Goal: Check status

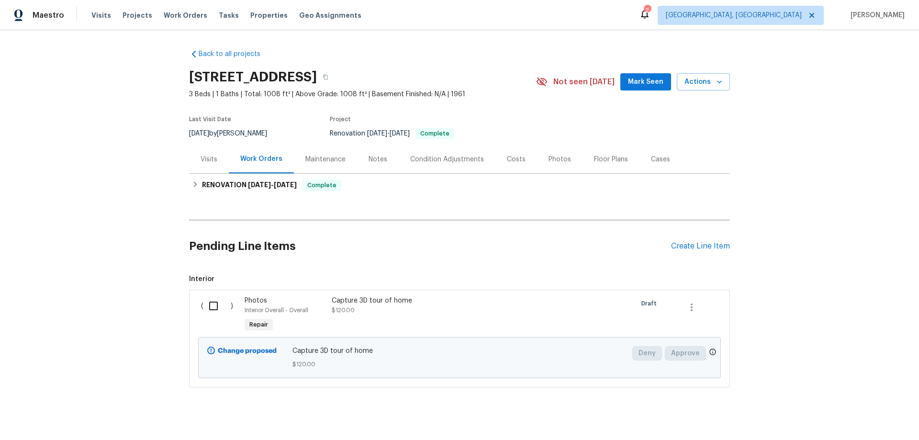
scroll to position [20, 0]
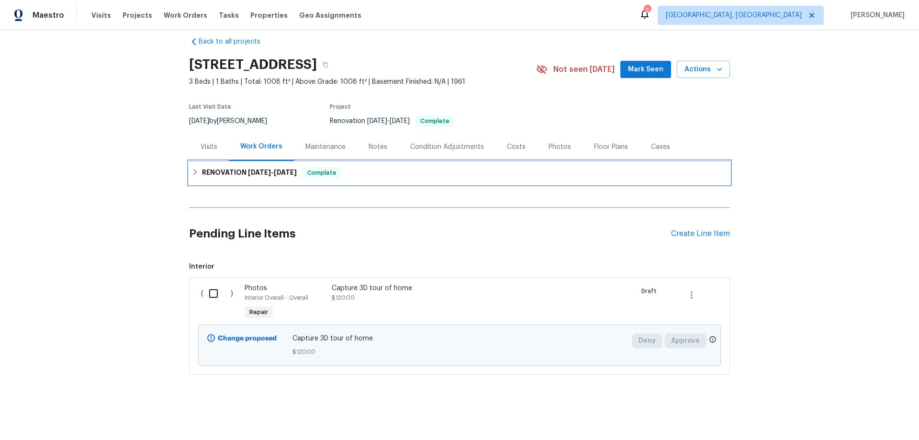
drag, startPoint x: 238, startPoint y: 158, endPoint x: 183, endPoint y: 174, distance: 57.8
click at [238, 161] on div "RENOVATION 8/18/25 - 8/21/25 Complete" at bounding box center [459, 172] width 541 height 23
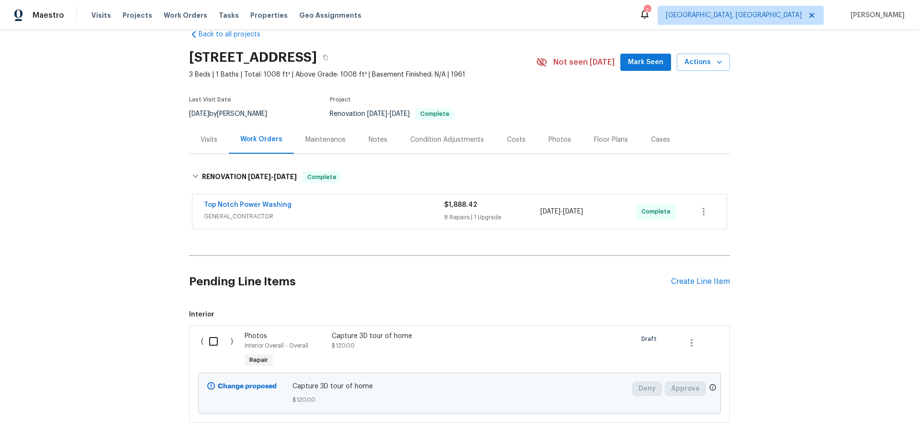
click at [106, 142] on div "Back to all projects 232 Greenfield Dr, Rossville, GA 30741 3 Beds | 1 Baths | …" at bounding box center [459, 235] width 919 height 410
click at [134, 174] on div "Back to all projects 232 Greenfield Dr, Rossville, GA 30741 3 Beds | 1 Baths | …" at bounding box center [459, 235] width 919 height 410
click at [105, 211] on div "Back to all projects 232 Greenfield Dr, Rossville, GA 30741 3 Beds | 1 Baths | …" at bounding box center [459, 235] width 919 height 410
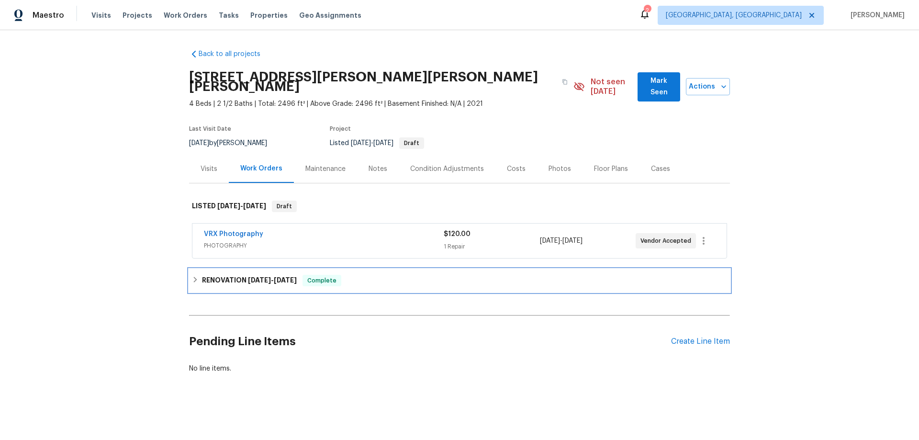
drag, startPoint x: 291, startPoint y: 281, endPoint x: 285, endPoint y: 278, distance: 6.7
click at [291, 279] on div "RENOVATION 8/14/25 - 8/20/25 Complete" at bounding box center [459, 280] width 541 height 23
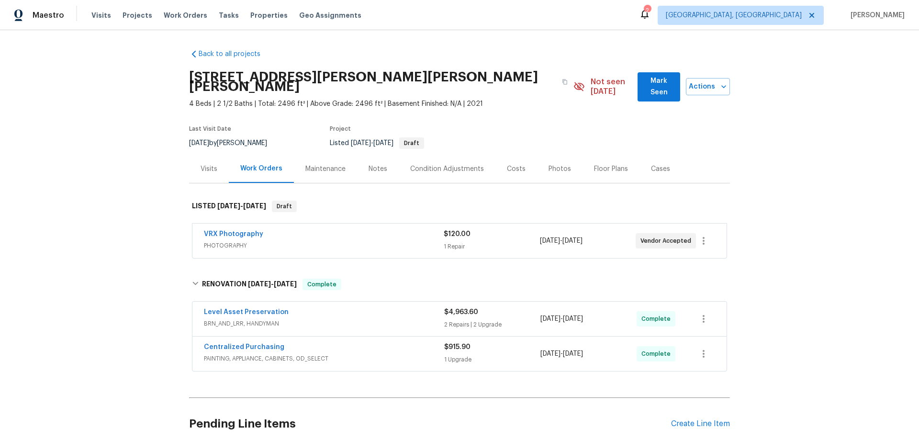
click at [152, 257] on div "Back to all projects 85 Glen Mary Dr, Amelia, OH 45102 4 Beds | 2 1/2 Baths | T…" at bounding box center [459, 235] width 919 height 410
click at [99, 190] on div "Back to all projects 85 Glen Mary Dr, Amelia, OH 45102 4 Beds | 2 1/2 Baths | T…" at bounding box center [459, 235] width 919 height 410
click at [100, 243] on div "Back to all projects 85 Glen Mary Dr, Amelia, OH 45102 4 Beds | 2 1/2 Baths | T…" at bounding box center [459, 235] width 919 height 410
click at [106, 185] on div "Back to all projects 85 Glen Mary Dr, Amelia, OH 45102 4 Beds | 2 1/2 Baths | T…" at bounding box center [459, 235] width 919 height 410
click at [100, 203] on div "Back to all projects 85 Glen Mary Dr, Amelia, OH 45102 4 Beds | 2 1/2 Baths | T…" at bounding box center [459, 235] width 919 height 410
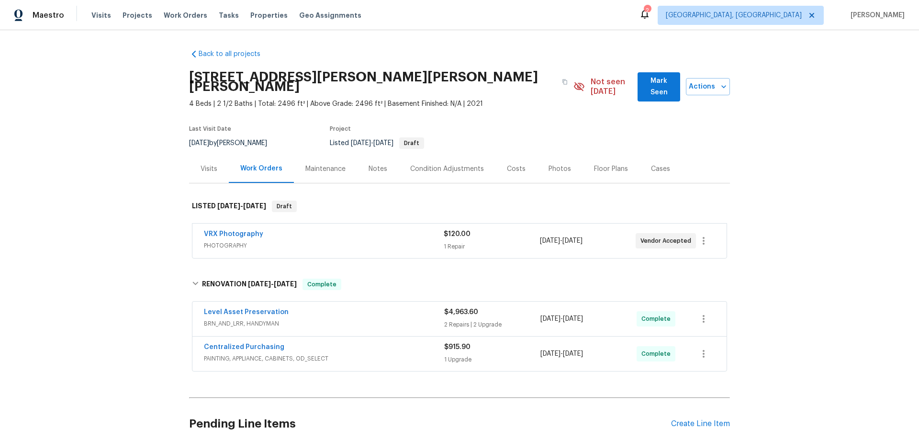
click at [141, 221] on div "Back to all projects 85 Glen Mary Dr, Amelia, OH 45102 4 Beds | 2 1/2 Baths | T…" at bounding box center [459, 235] width 919 height 410
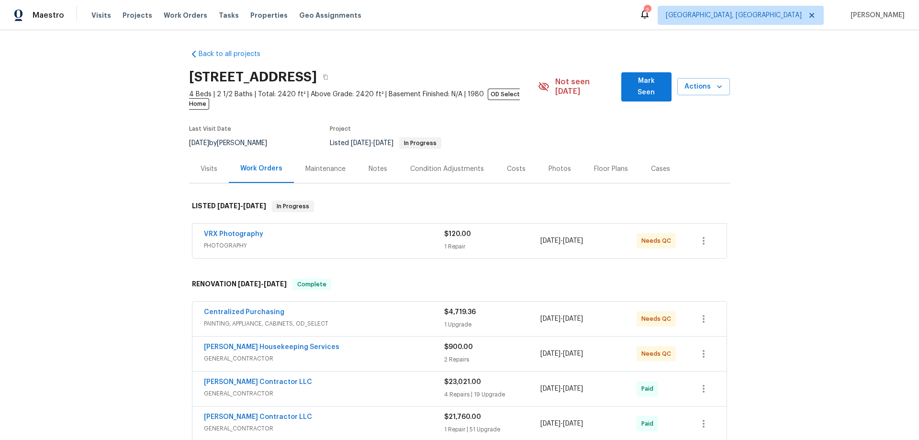
click at [122, 223] on div "Back to all projects [STREET_ADDRESS] 4 Beds | 2 1/2 Baths | Total: 2420 ft² | …" at bounding box center [459, 235] width 919 height 410
click at [130, 217] on div "Back to all projects 6900 Vallecito Dr, Austin, TX 78759 4 Beds | 2 1/2 Baths |…" at bounding box center [459, 235] width 919 height 410
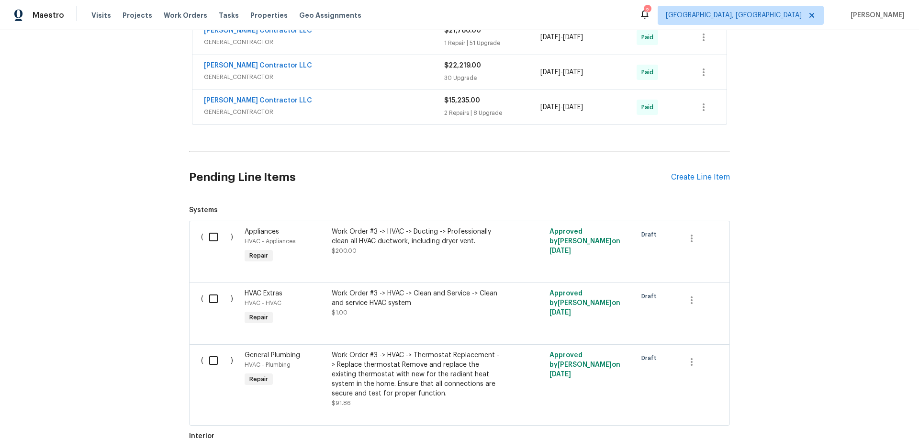
scroll to position [602, 0]
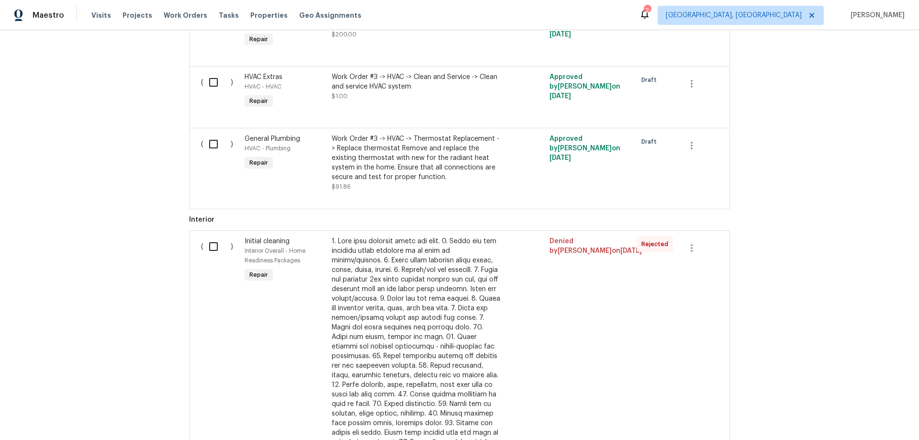
click at [104, 208] on div "Back to all projects 6900 Vallecito Dr, Austin, TX 78759 4 Beds | 2 1/2 Baths |…" at bounding box center [459, 235] width 919 height 410
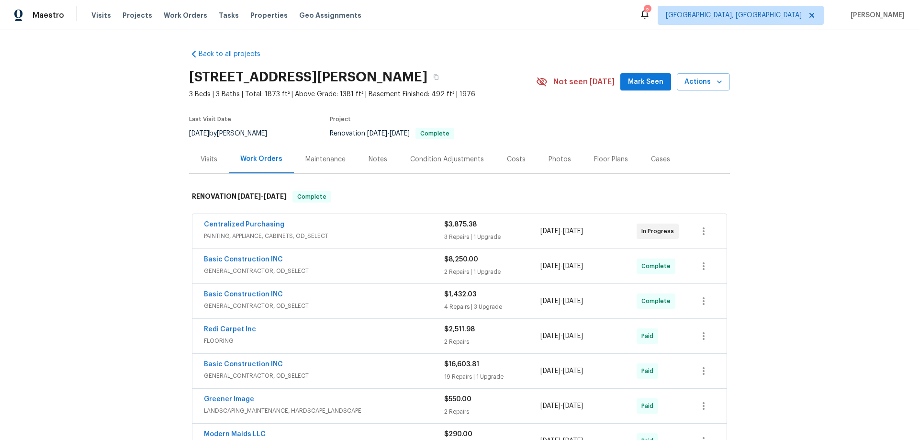
click at [143, 230] on div "Back to all projects 9177 Budd Run Dr, Indianapolis, IN 46250 3 Beds | 3 Baths …" at bounding box center [459, 235] width 919 height 410
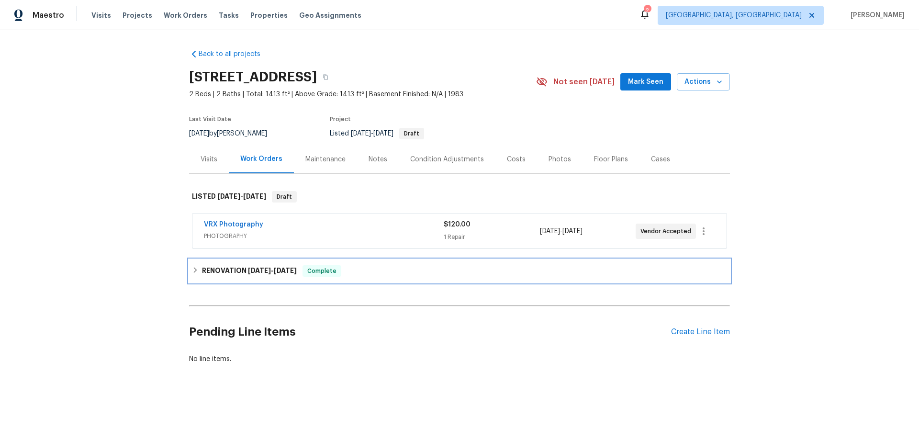
click at [221, 264] on div "RENOVATION 8/6/25 - 8/15/25 Complete" at bounding box center [459, 270] width 541 height 23
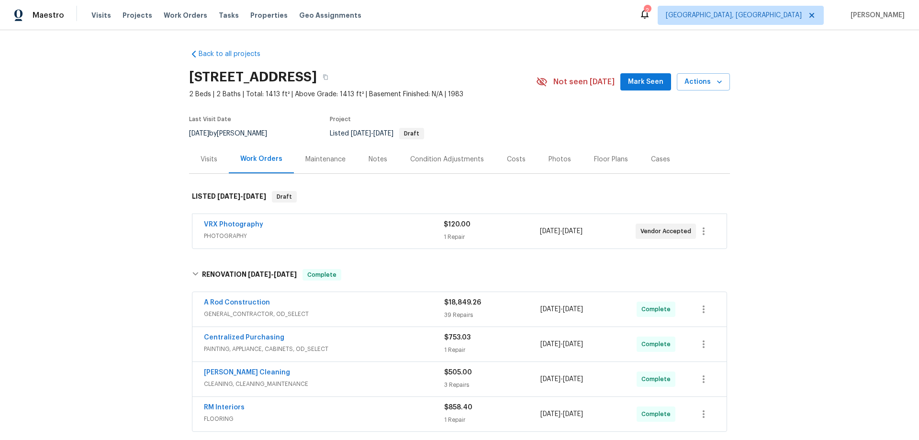
click at [143, 193] on div "Back to all projects 121 N Grant Ln, Folsom, CA 95630 2 Beds | 2 Baths | Total:…" at bounding box center [459, 235] width 919 height 410
click at [137, 165] on div "Back to all projects 121 N Grant Ln, Folsom, CA 95630 2 Beds | 2 Baths | Total:…" at bounding box center [459, 235] width 919 height 410
click at [133, 192] on div "Back to all projects 121 N Grant Ln, Folsom, CA 95630 2 Beds | 2 Baths | Total:…" at bounding box center [459, 235] width 919 height 410
click at [144, 190] on div "Back to all projects 121 N Grant Ln, Folsom, CA 95630 2 Beds | 2 Baths | Total:…" at bounding box center [459, 235] width 919 height 410
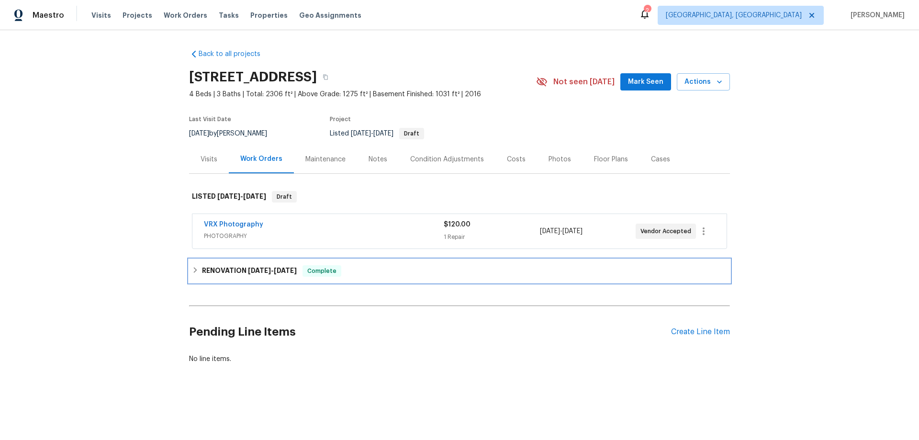
click at [240, 263] on div "RENOVATION 6/18/25 - 8/22/25 Complete" at bounding box center [459, 270] width 541 height 23
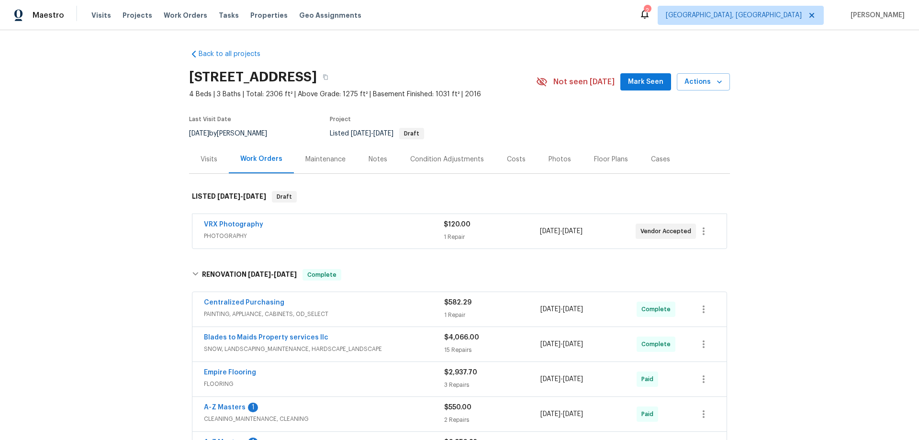
click at [88, 172] on div "Back to all projects 1524 89th Ave NE, Blaine, MN 55449 4 Beds | 3 Baths | Tota…" at bounding box center [459, 235] width 919 height 410
click at [132, 211] on div "Back to all projects 1524 89th Ave NE, Blaine, MN 55449 4 Beds | 3 Baths | Tota…" at bounding box center [459, 235] width 919 height 410
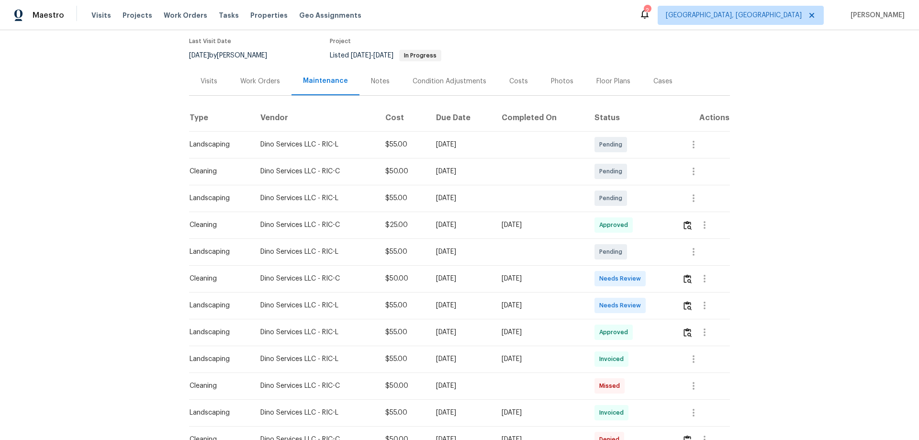
scroll to position [144, 0]
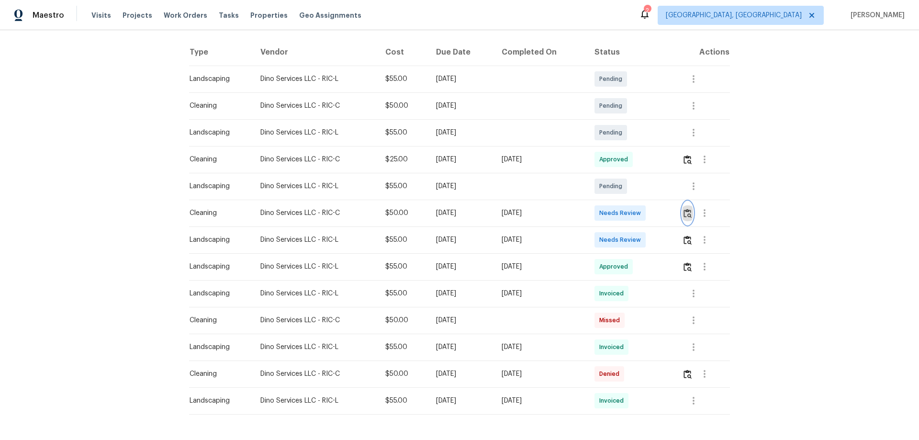
click at [687, 214] on img "button" at bounding box center [687, 213] width 8 height 9
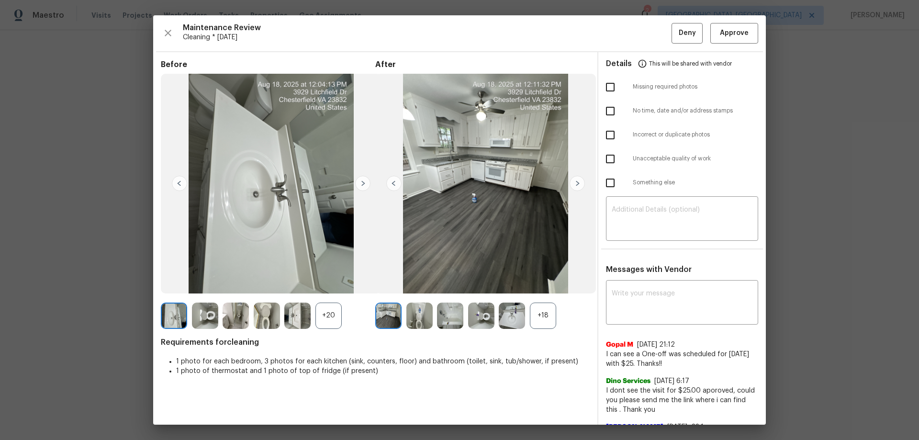
drag, startPoint x: 547, startPoint y: 318, endPoint x: 570, endPoint y: 324, distance: 23.3
click at [547, 317] on div "+18" at bounding box center [543, 315] width 26 height 26
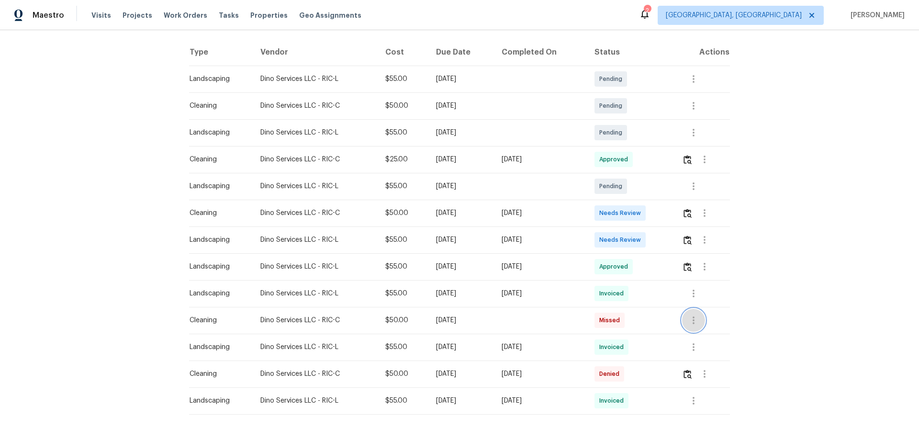
click at [690, 321] on icon "button" at bounding box center [693, 319] width 11 height 11
click at [880, 325] on div at bounding box center [459, 220] width 919 height 440
click at [713, 378] on button "button" at bounding box center [704, 373] width 23 height 23
click at [719, 384] on li "View details" at bounding box center [725, 390] width 67 height 16
click at [687, 213] on div at bounding box center [459, 220] width 919 height 440
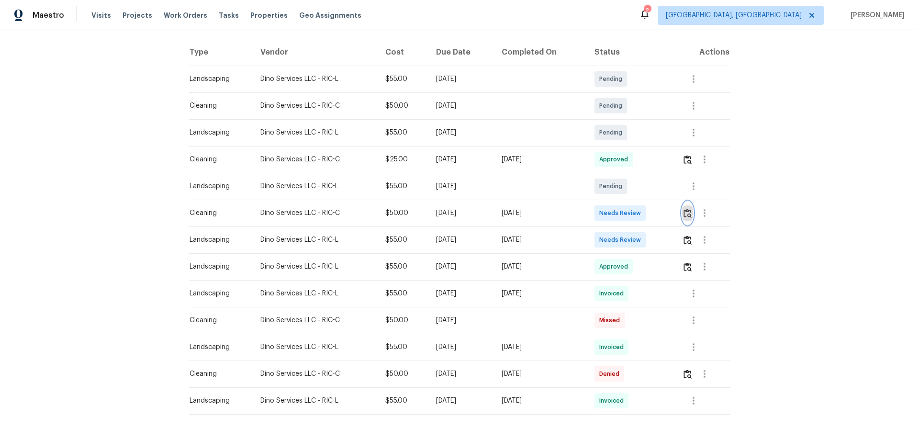
click at [688, 216] on img "button" at bounding box center [687, 213] width 8 height 9
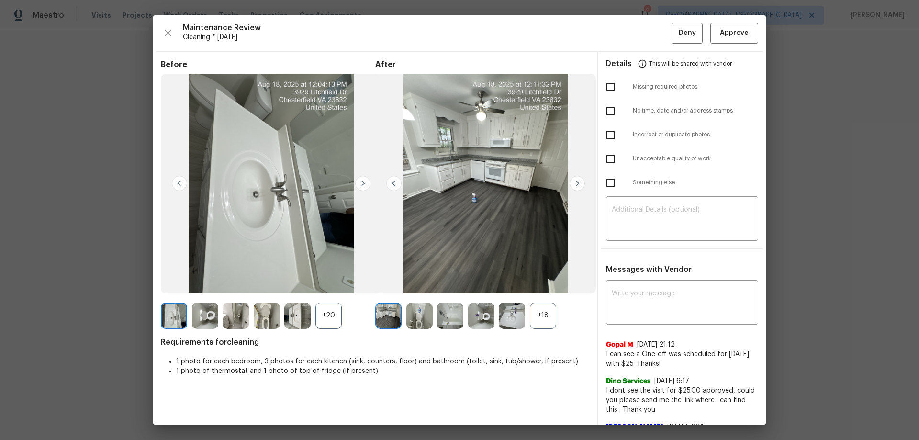
click at [535, 320] on div "+18" at bounding box center [543, 315] width 26 height 26
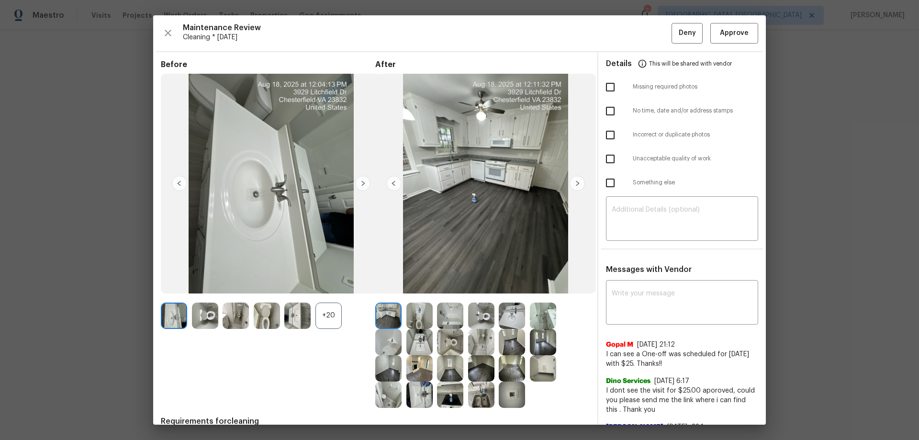
click at [335, 319] on div "+20" at bounding box center [328, 315] width 26 height 26
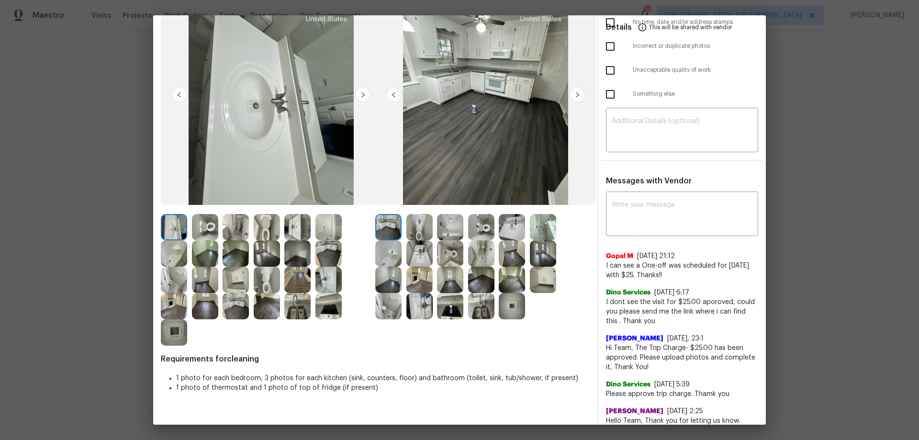
scroll to position [0, 0]
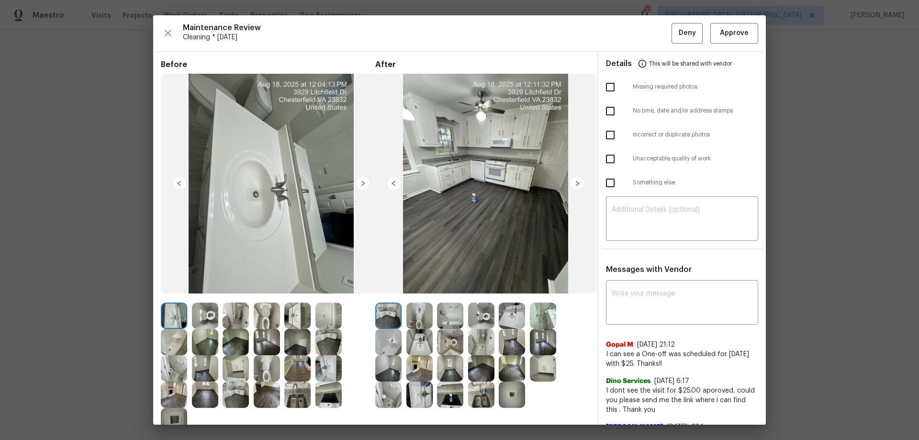
click at [301, 399] on img at bounding box center [297, 394] width 26 height 26
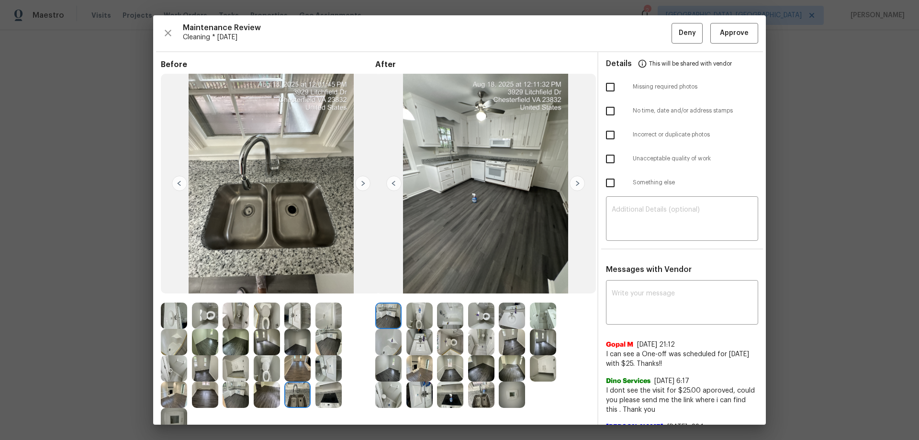
click at [314, 397] on div at bounding box center [299, 394] width 31 height 26
click at [734, 33] on span "Approve" at bounding box center [734, 33] width 29 height 12
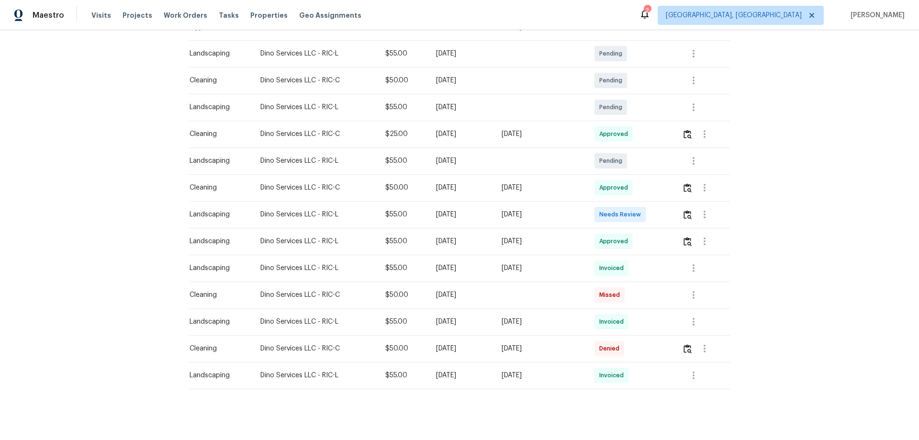
scroll to position [183, 0]
